Goal: Transaction & Acquisition: Purchase product/service

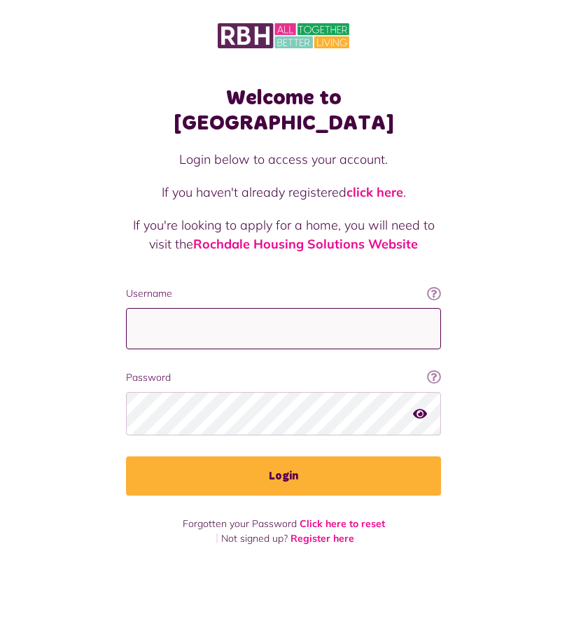
click at [334, 312] on input "Username" at bounding box center [283, 328] width 315 height 41
type input "**********"
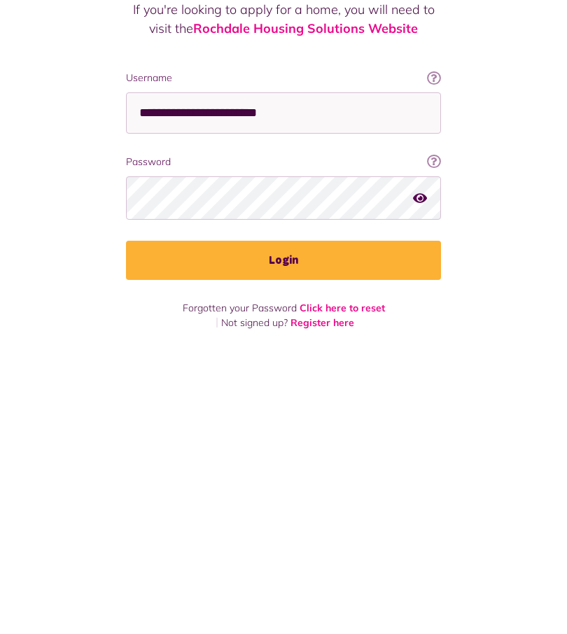
click at [312, 457] on button "Login" at bounding box center [283, 476] width 315 height 39
click at [298, 457] on button "Login" at bounding box center [283, 476] width 315 height 39
click at [302, 457] on button "Login" at bounding box center [283, 476] width 315 height 39
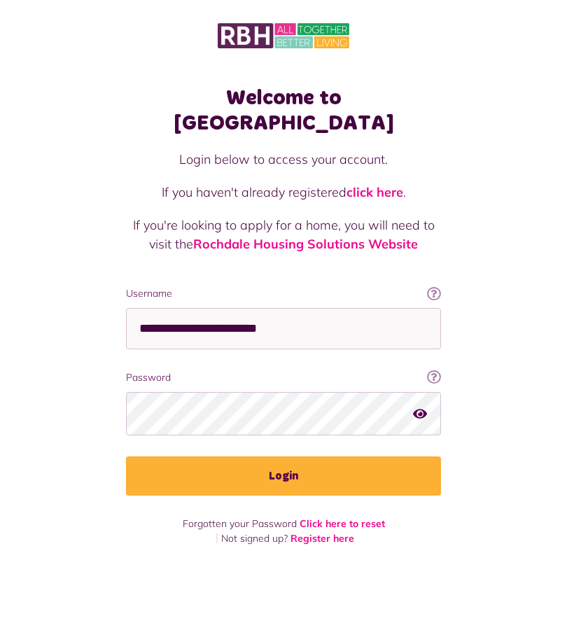
click at [284, 457] on button "Login" at bounding box center [283, 476] width 315 height 39
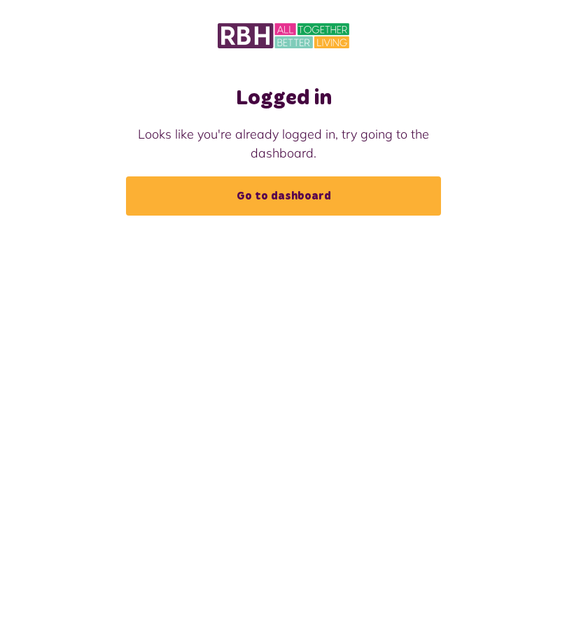
click at [321, 188] on link "Go to dashboard" at bounding box center [283, 195] width 315 height 39
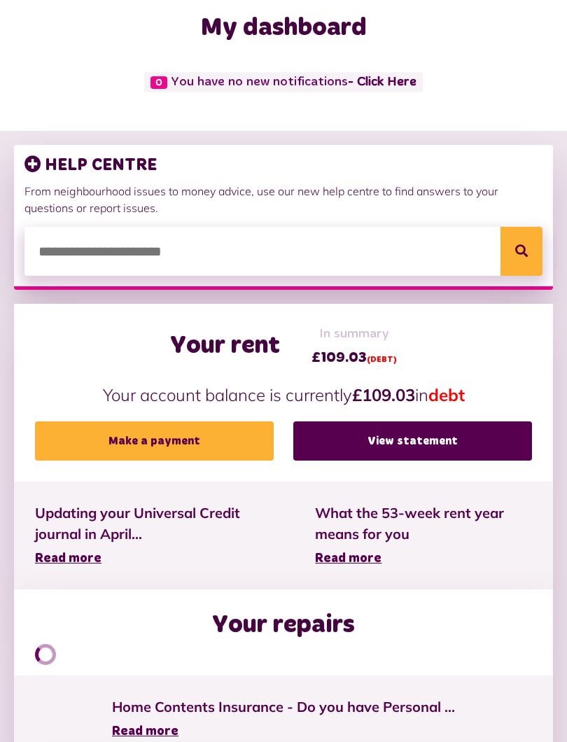
scroll to position [108, 0]
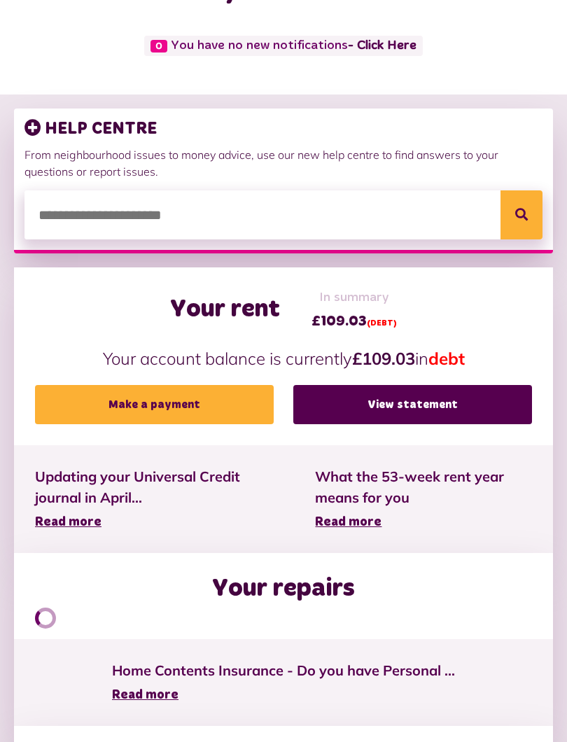
click at [212, 406] on link "Make a payment" at bounding box center [154, 405] width 239 height 39
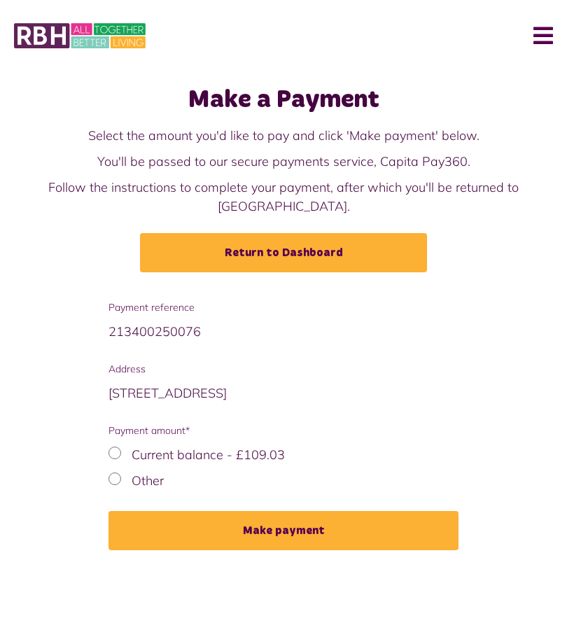
click at [335, 521] on button "Make payment" at bounding box center [284, 530] width 350 height 39
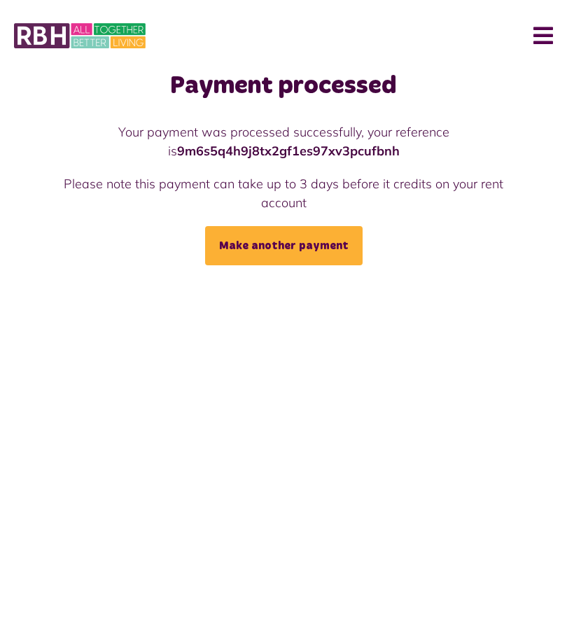
click at [544, 36] on button "Menu" at bounding box center [538, 35] width 30 height 43
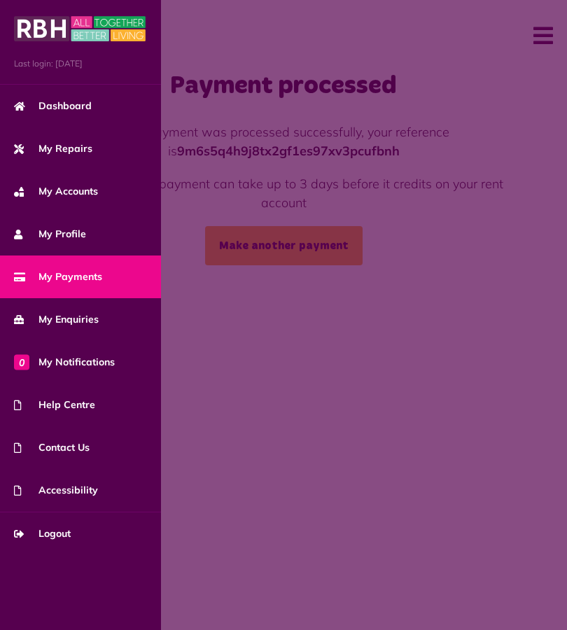
click at [66, 536] on span "Logout" at bounding box center [42, 534] width 57 height 15
